Goal: Navigation & Orientation: Find specific page/section

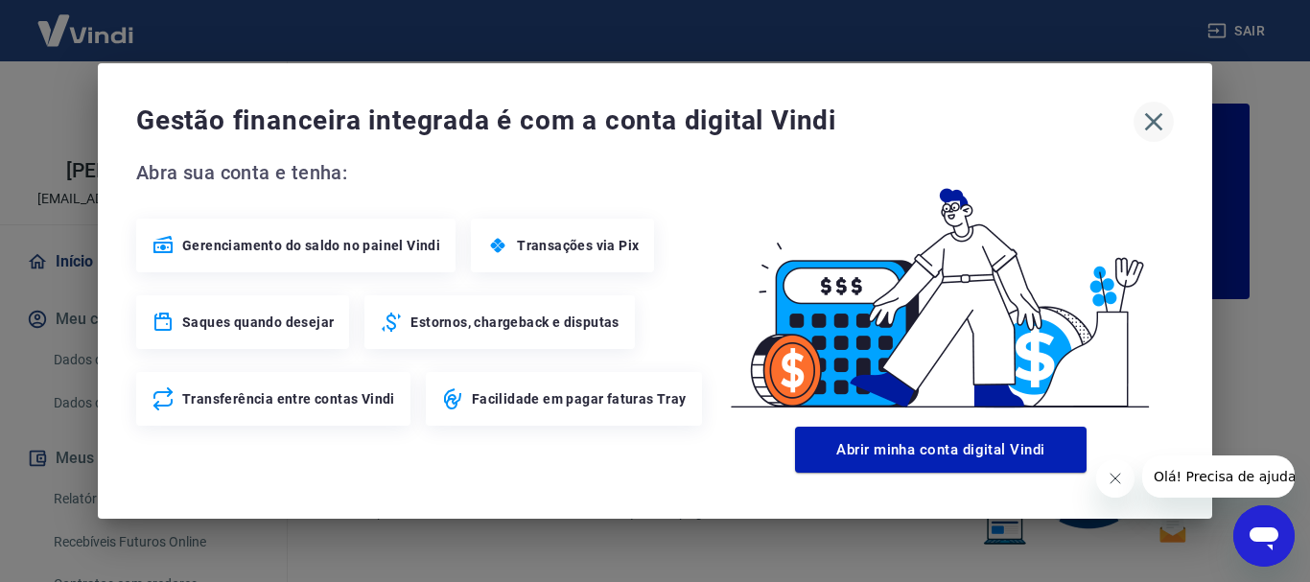
click at [1168, 128] on icon "button" at bounding box center [1153, 121] width 31 height 31
